Goal: Task Accomplishment & Management: Manage account settings

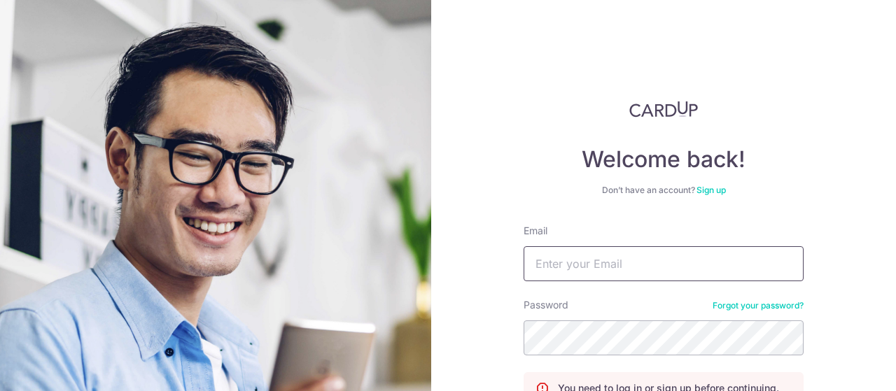
type input "[PERSON_NAME][EMAIL_ADDRESS][DOMAIN_NAME]"
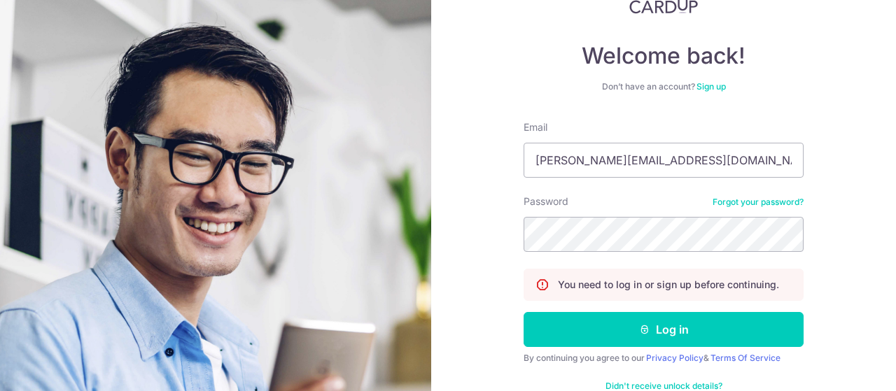
scroll to position [112, 0]
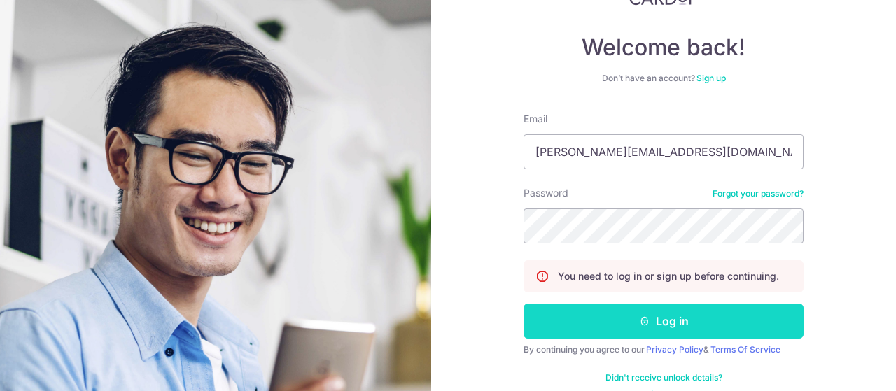
click at [698, 314] on button "Log in" at bounding box center [664, 321] width 280 height 35
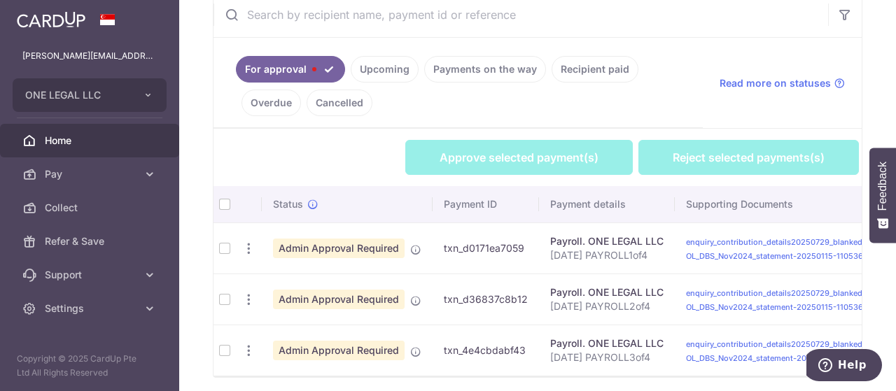
scroll to position [333, 0]
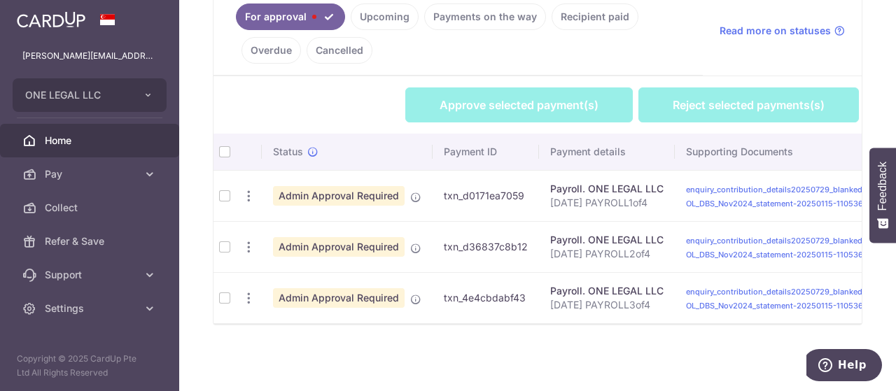
click at [230, 145] on th at bounding box center [225, 152] width 22 height 36
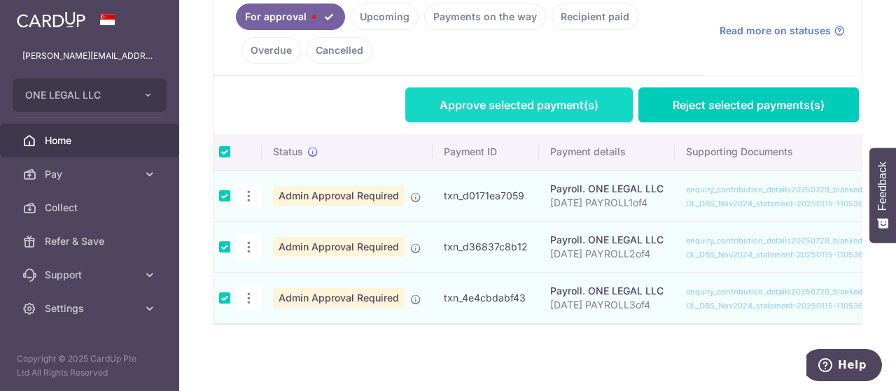
click at [496, 104] on link "Approve selected payment(s)" at bounding box center [519, 105] width 228 height 35
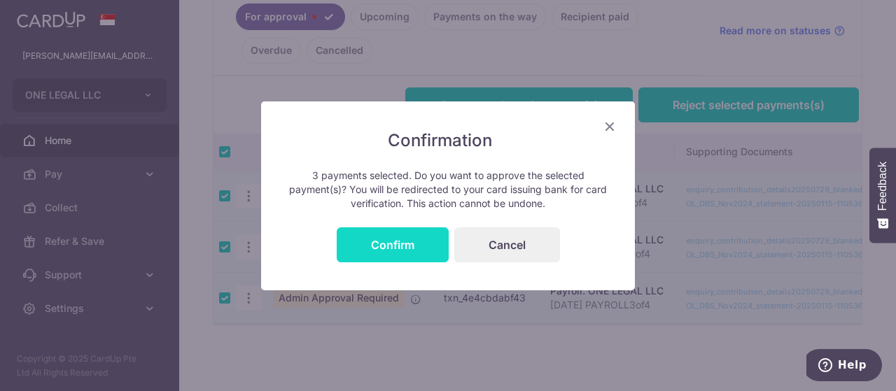
click at [401, 237] on button "Confirm" at bounding box center [393, 245] width 112 height 35
